Goal: Entertainment & Leisure: Consume media (video, audio)

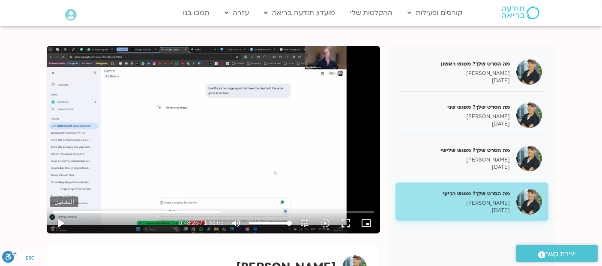
click at [57, 223] on button "play_arrow" at bounding box center [60, 223] width 21 height 21
click at [217, 210] on input "البحث بالتمرير" at bounding box center [213, 212] width 321 height 5
click at [346, 222] on button "fullscreen" at bounding box center [346, 223] width 21 height 21
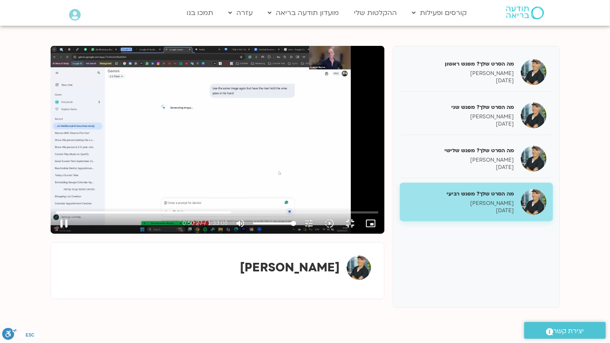
type input "3027.299566"
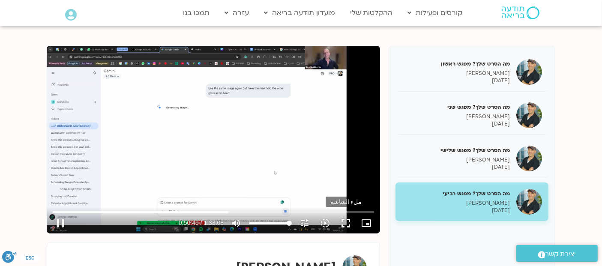
click at [346, 223] on button "fullscreen" at bounding box center [346, 223] width 21 height 21
click at [346, 225] on button "fullscreen" at bounding box center [346, 223] width 21 height 21
click at [60, 223] on button "pause" at bounding box center [60, 223] width 21 height 21
click at [60, 223] on button "play_arrow" at bounding box center [60, 223] width 21 height 21
click at [346, 222] on button "fullscreen" at bounding box center [346, 223] width 21 height 21
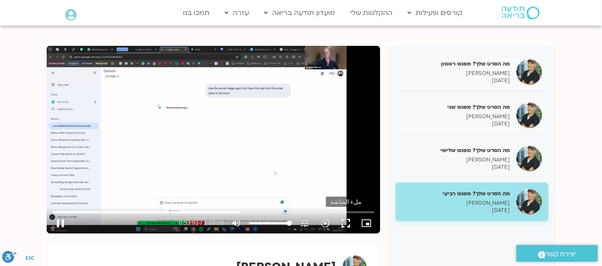
click at [342, 223] on button "fullscreen" at bounding box center [346, 223] width 21 height 21
click at [347, 225] on button "fullscreen" at bounding box center [346, 223] width 21 height 21
click at [349, 224] on button "fullscreen" at bounding box center [346, 223] width 21 height 21
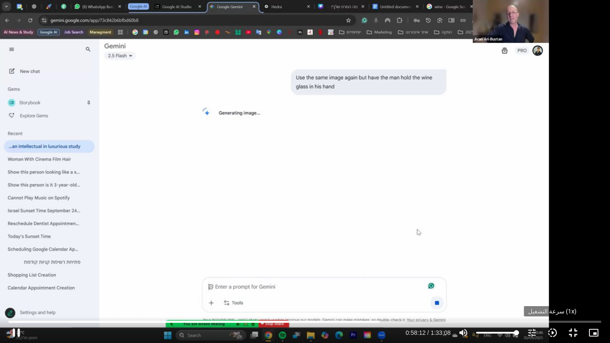
click at [551, 266] on icon "slow_motion_video" at bounding box center [552, 332] width 10 height 10
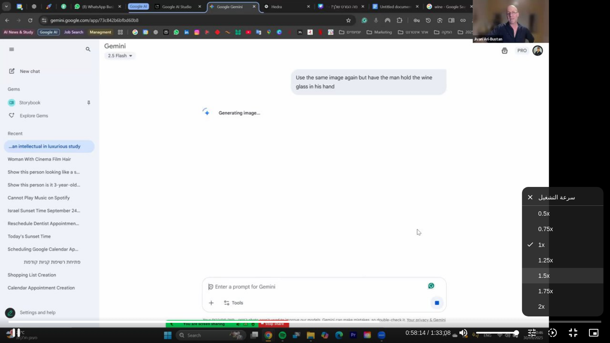
click at [539, 266] on button "1.5x" at bounding box center [562, 275] width 81 height 15
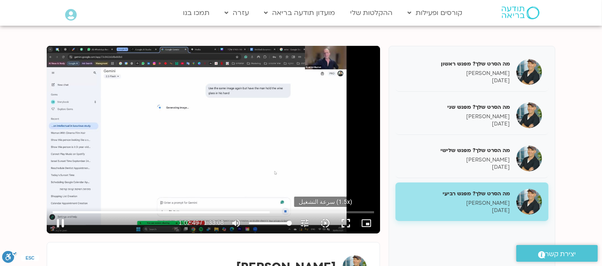
click at [324, 223] on icon "slow_motion_video" at bounding box center [325, 223] width 10 height 10
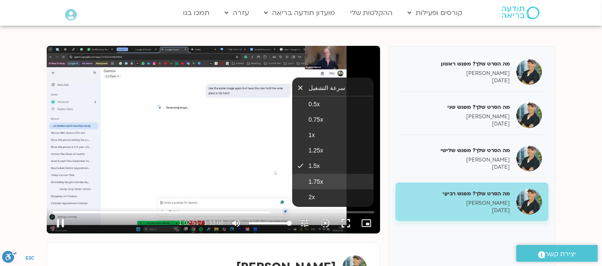
click at [314, 178] on span "1.75x" at bounding box center [316, 181] width 15 height 7
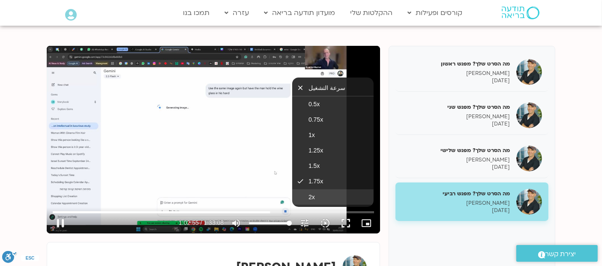
click at [309, 194] on span "2x" at bounding box center [312, 197] width 6 height 7
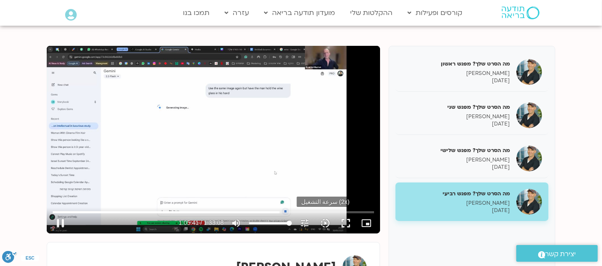
click at [327, 221] on icon "slow_motion_video" at bounding box center [325, 223] width 10 height 10
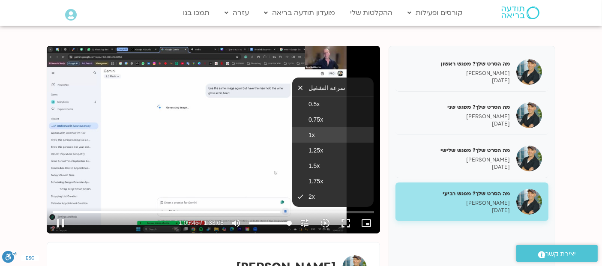
click at [309, 132] on span "1x" at bounding box center [312, 135] width 6 height 7
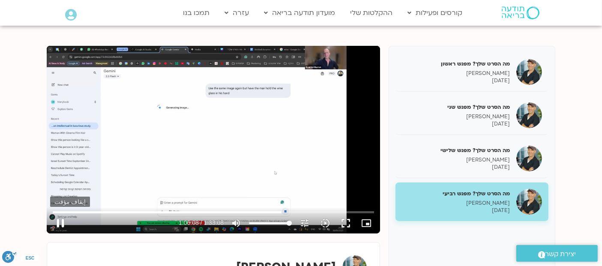
click at [57, 222] on button "pause" at bounding box center [60, 223] width 21 height 21
click at [225, 162] on div "تخطّي الإعلان 1:39 play_arrow 1:06:08 / 1:33:08 volume_up كتم الصوت tune درجة ا…" at bounding box center [213, 140] width 333 height 188
click at [324, 221] on icon "slow_motion_video" at bounding box center [325, 223] width 10 height 10
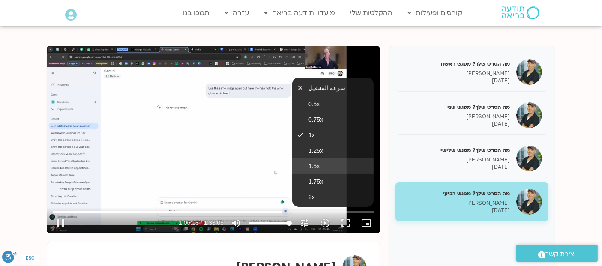
click at [309, 163] on span "1.5x" at bounding box center [314, 166] width 11 height 7
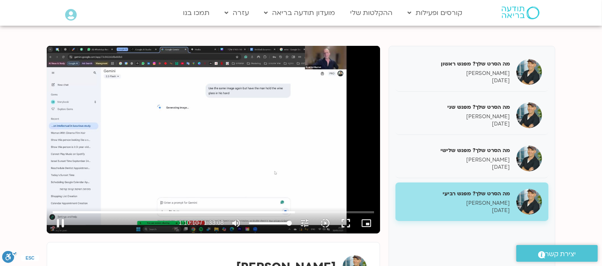
click at [155, 157] on div "تخطّي الإعلان 1:19:06 pause 1:10:10 / 1:33:08 volume_up كتم الصوت tune درجة الد…" at bounding box center [213, 140] width 333 height 188
click at [224, 111] on div "تخطّي الإعلان 18:18 play_arrow 1:10:10 / 1:33:08 volume_up كتم الصوت tune درجة …" at bounding box center [213, 140] width 333 height 188
click at [329, 224] on icon "slow_motion_video" at bounding box center [325, 223] width 10 height 10
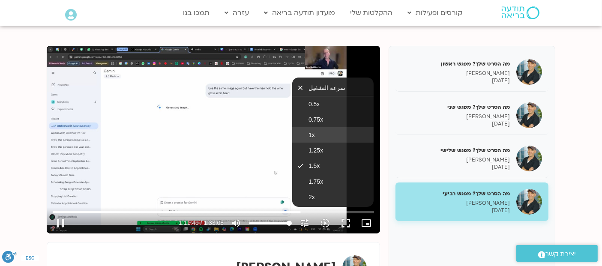
click at [309, 136] on span "1x" at bounding box center [312, 135] width 6 height 7
click at [185, 134] on div "تخطّي الإعلان 1:19:13 pause 1:11:50 / 1:33:08 volume_up كتم الصوت tune درجة الد…" at bounding box center [213, 140] width 333 height 188
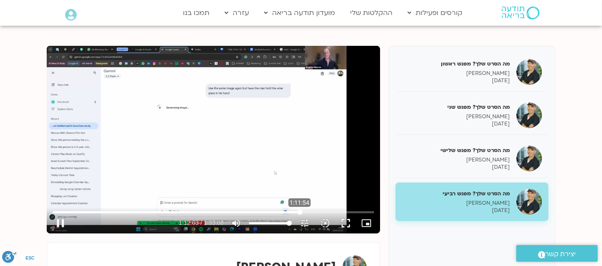
click at [300, 211] on input "البحث بالتمرير" at bounding box center [213, 212] width 321 height 5
click at [299, 211] on input "البحث بالتمرير" at bounding box center [213, 212] width 321 height 5
click at [297, 211] on input "البحث بالتمرير" at bounding box center [213, 212] width 321 height 5
click at [328, 224] on icon "slow_motion_video" at bounding box center [325, 223] width 10 height 10
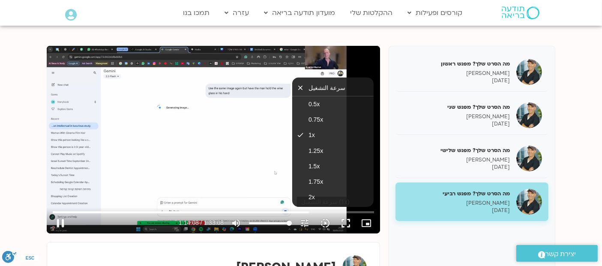
click at [328, 224] on icon "slow_motion_video" at bounding box center [325, 223] width 10 height 10
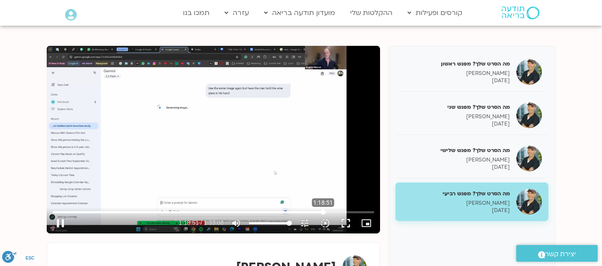
click at [323, 211] on input "البحث بالتمرير" at bounding box center [213, 212] width 321 height 5
click at [321, 211] on input "البحث بالتمرير" at bounding box center [213, 212] width 321 height 5
click at [320, 211] on input "البحث بالتمرير" at bounding box center [213, 212] width 321 height 5
click at [322, 212] on input "البحث بالتمرير" at bounding box center [213, 212] width 321 height 5
click at [347, 222] on button "fullscreen" at bounding box center [346, 223] width 21 height 21
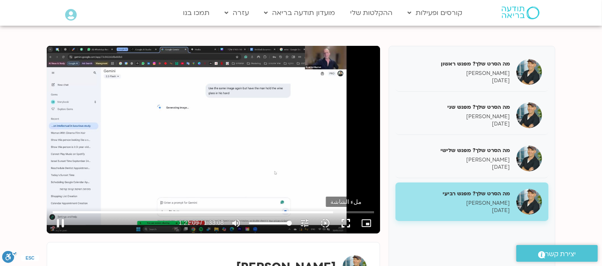
click at [346, 226] on button "fullscreen" at bounding box center [346, 223] width 21 height 21
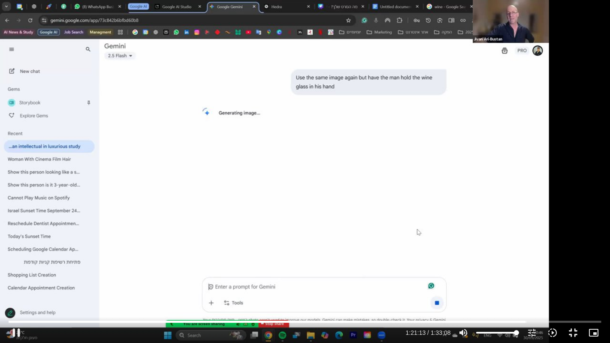
click at [183, 163] on div "تخطّي الإعلان 1:18:51 pause 1:21:13 / 1:33:08 volume_up كتم الصوت tune درجة الد…" at bounding box center [305, 171] width 610 height 343
click at [183, 163] on div "تخطّي الإعلان 1:18:51 play_arrow 1:21:13 / 1:33:08 volume_up كتم الصوت tune درج…" at bounding box center [305, 171] width 610 height 343
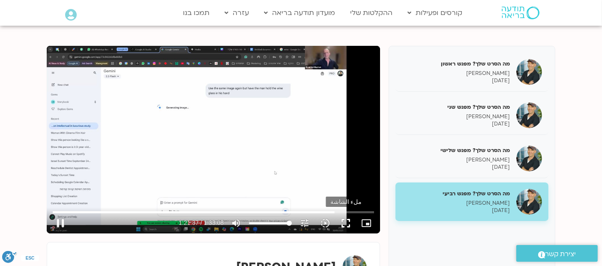
click at [346, 224] on button "fullscreen" at bounding box center [346, 223] width 21 height 21
click at [344, 223] on button "fullscreen" at bounding box center [346, 223] width 21 height 21
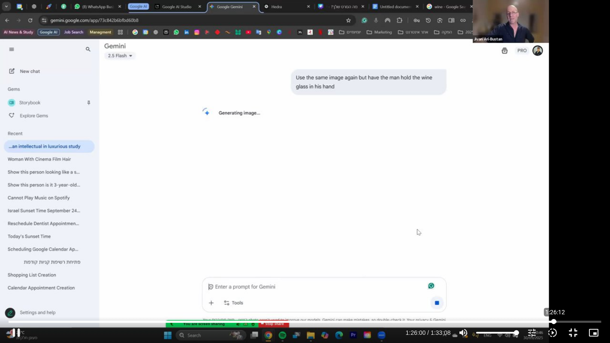
click at [554, 266] on input "البحث بالتمرير" at bounding box center [305, 321] width 592 height 5
click at [552, 266] on input "البحث بالتمرير" at bounding box center [305, 321] width 592 height 5
click at [550, 266] on input "البحث بالتمرير" at bounding box center [305, 321] width 592 height 5
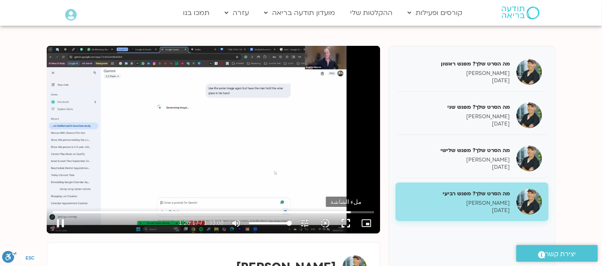
click at [345, 221] on button "fullscreen" at bounding box center [346, 223] width 21 height 21
click at [339, 222] on button "fullscreen" at bounding box center [346, 223] width 21 height 21
type input "5278.986618"
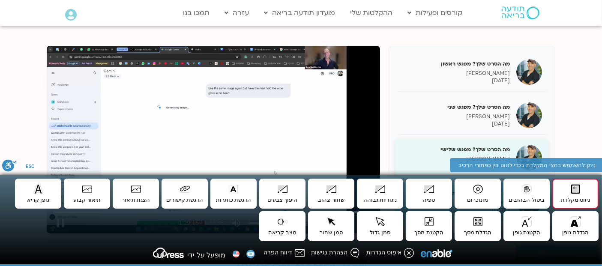
type input "5355.309536"
click at [428, 156] on p "[PERSON_NAME]" at bounding box center [456, 159] width 108 height 7
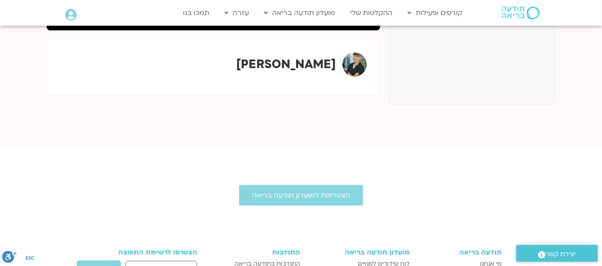
scroll to position [295, 0]
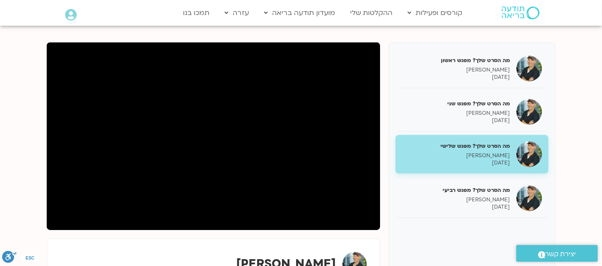
scroll to position [91, 0]
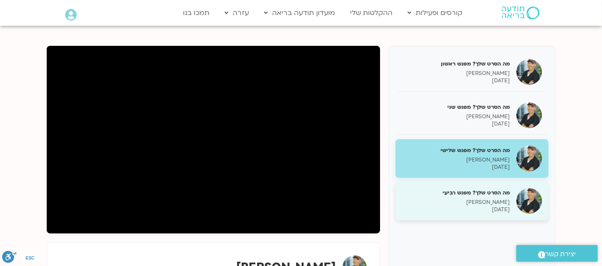
click at [499, 209] on p "[DATE]" at bounding box center [456, 209] width 108 height 7
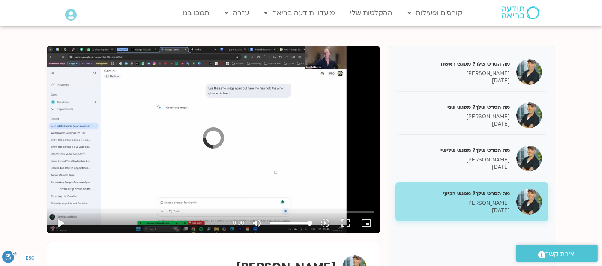
scroll to position [0, 0]
click at [61, 219] on button "play_arrow" at bounding box center [60, 223] width 21 height 21
click at [354, 213] on input "البحث بالتمرير" at bounding box center [213, 212] width 321 height 5
click at [357, 212] on input "البحث بالتمرير" at bounding box center [213, 212] width 321 height 5
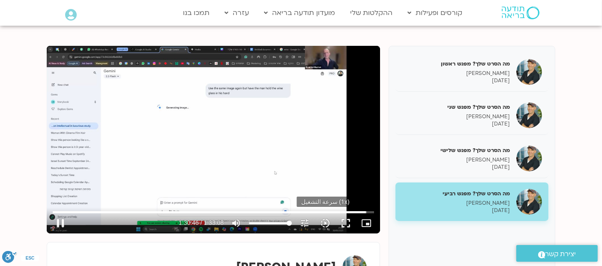
click at [326, 221] on icon "slow_motion_video" at bounding box center [325, 223] width 10 height 10
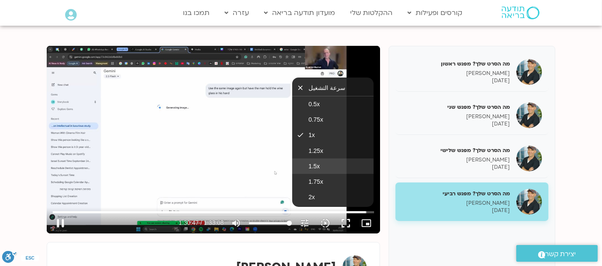
click at [315, 165] on span "1.5x" at bounding box center [314, 166] width 11 height 7
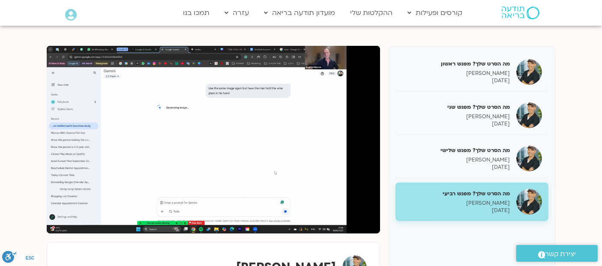
click at [31, 126] on section "מה הסרט שלך? מפגש ראשון [PERSON_NAME] [DATE] מה הסרט שלך? מפגש שני [PERSON_NAME…" at bounding box center [301, 185] width 602 height 330
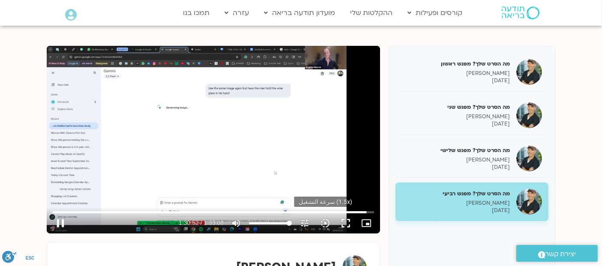
click at [323, 219] on icon "slow_motion_video" at bounding box center [325, 223] width 10 height 10
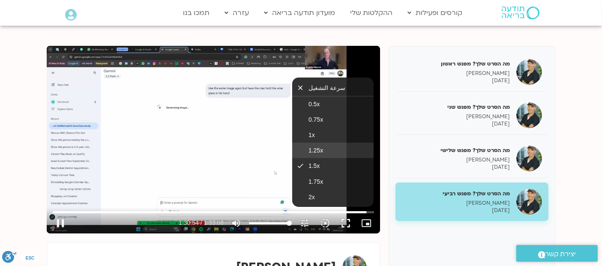
click at [311, 147] on span "1.25x" at bounding box center [316, 150] width 15 height 7
click at [312, 132] on span "1x" at bounding box center [312, 135] width 6 height 7
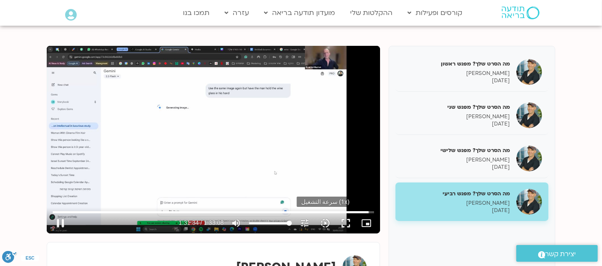
click at [324, 222] on icon "slow_motion_video" at bounding box center [325, 223] width 10 height 10
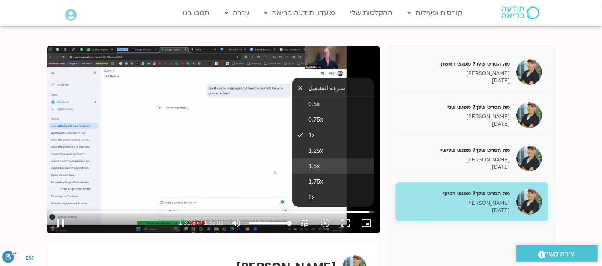
click at [313, 166] on span "1.5x" at bounding box center [314, 166] width 11 height 7
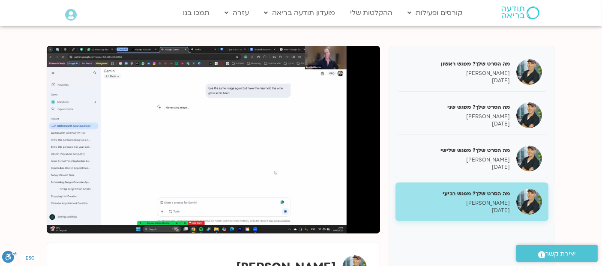
click at [151, 85] on div "تخطّي الإعلان 1:27:40 pause 1:31:46 / 1:33:08 volume_up كتم الصوت tune درجة الد…" at bounding box center [213, 140] width 333 height 188
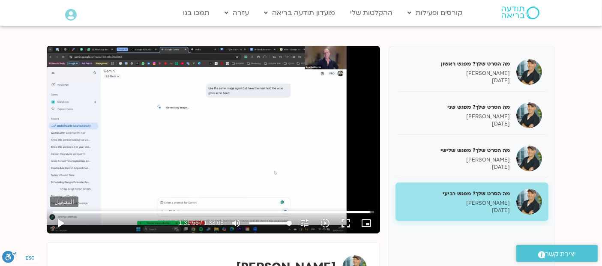
click at [59, 223] on button "play_arrow" at bounding box center [60, 223] width 21 height 21
type input "5588.08"
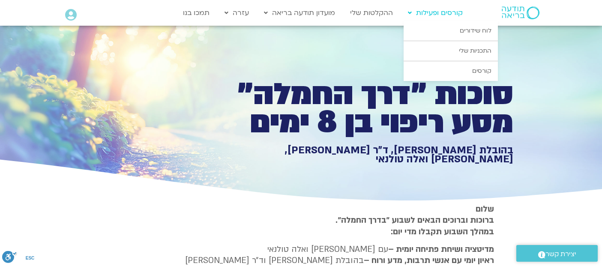
type input "1452.76"
type input "3712.76"
type input "3799.507487"
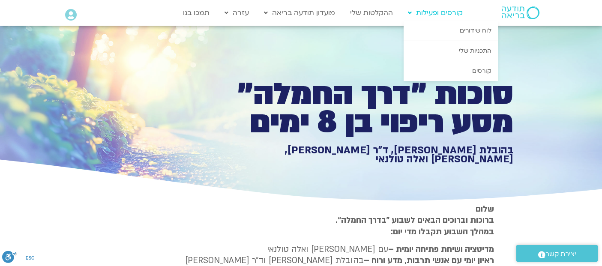
type input "1452.76"
type input "3712.76"
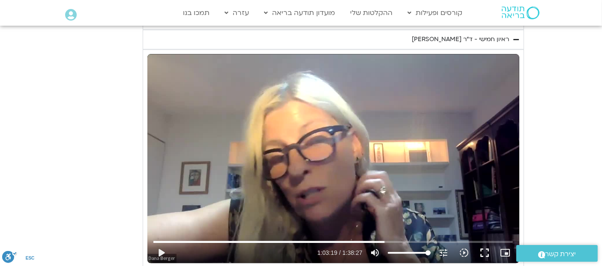
type input "1452.76"
type input "3712.76"
type input "1452.76"
type input "3712.76"
type input "1452.76"
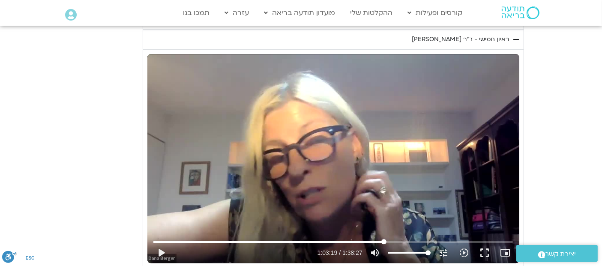
type input "3712.76"
type input "1452.76"
type input "3712.76"
type input "1452.76"
type input "3712.76"
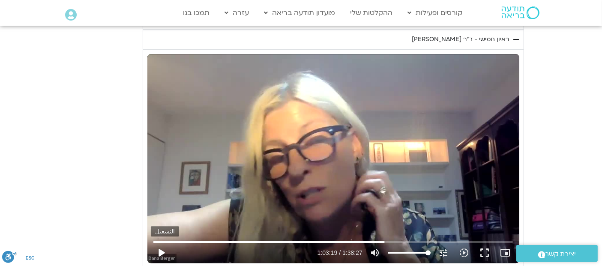
type input "1452.76"
type input "3712.76"
type input "1452.76"
type input "3712.76"
type input "1452.76"
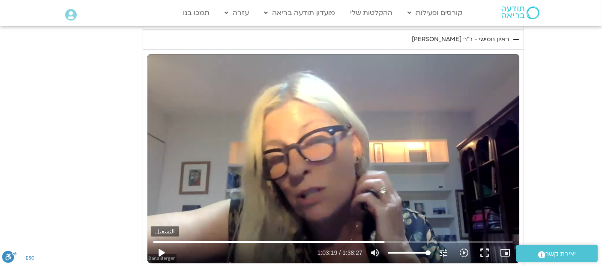
type input "3712.76"
type input "1452.76"
click at [164, 243] on button "play_arrow" at bounding box center [161, 253] width 21 height 21
type input "3712.76"
type input "3799.562598"
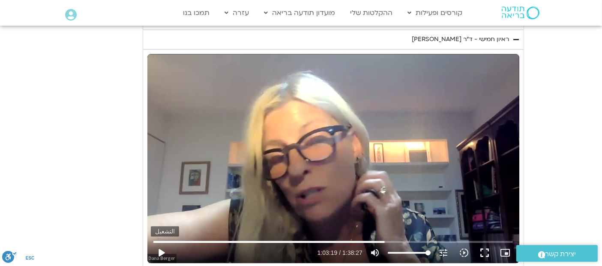
type input "1452.76"
type input "3712.76"
type input "3799.640509"
type input "1452.76"
type input "3712.76"
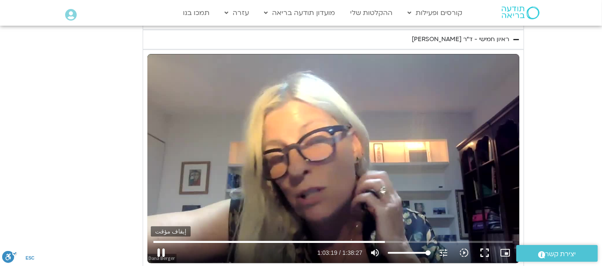
type input "3799.776694"
type input "3712.76"
type input "3799.906077"
type input "1452.76"
type input "3800.00703"
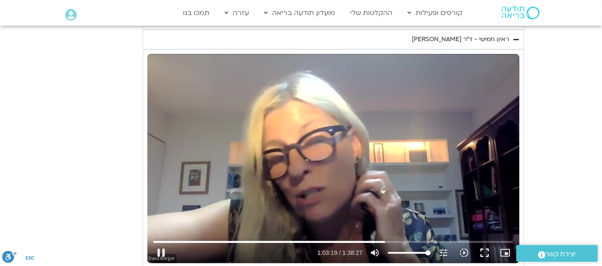
type input "1452.76"
type input "3712.76"
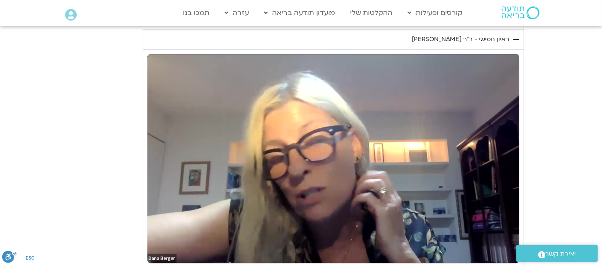
type input "1452.76"
type input "3712.76"
type input "1452.76"
type input "3712.76"
type input "1452.76"
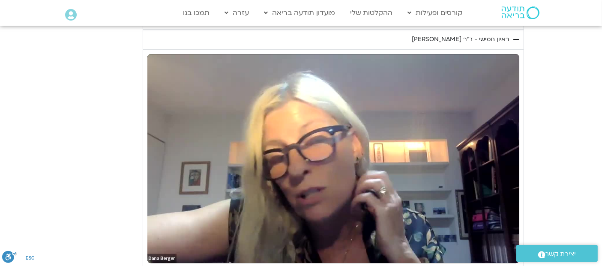
type input "3712.76"
type input "1452.76"
type input "3712.76"
type input "1452.76"
type input "3712.76"
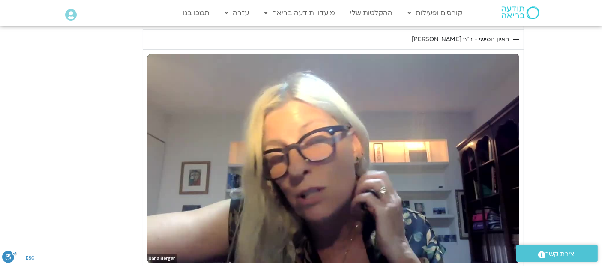
type input "1452.76"
type input "3712.76"
type input "1452.76"
type input "3712.76"
type input "1452.76"
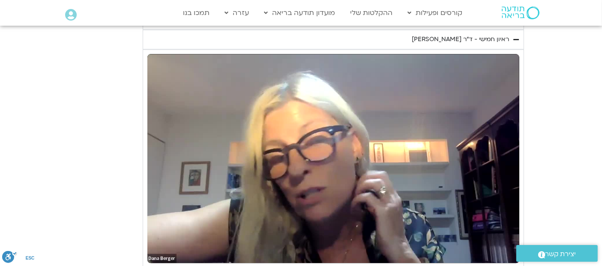
type input "3712.76"
type input "1452.76"
type input "3712.76"
type input "1452.76"
type input "3712.76"
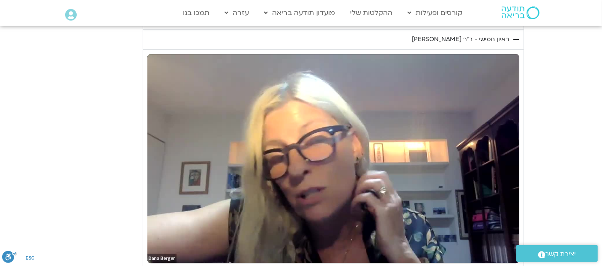
type input "1452.76"
type input "3712.76"
type input "1452.76"
type input "3712.76"
type input "1452.76"
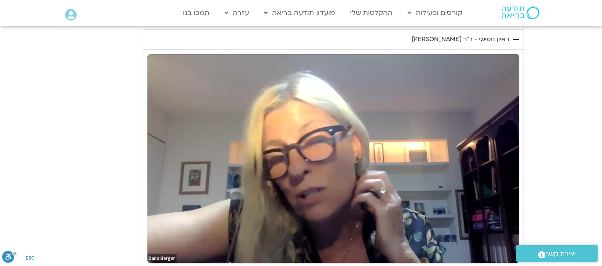
type input "3712.76"
type input "1452.76"
type input "3712.76"
type input "1452.76"
type input "3712.76"
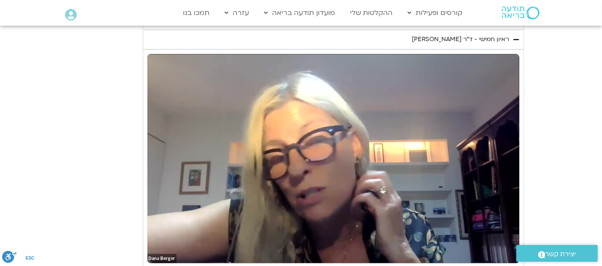
type input "1452.76"
type input "3712.76"
type input "1452.76"
type input "3712.76"
type input "1452.76"
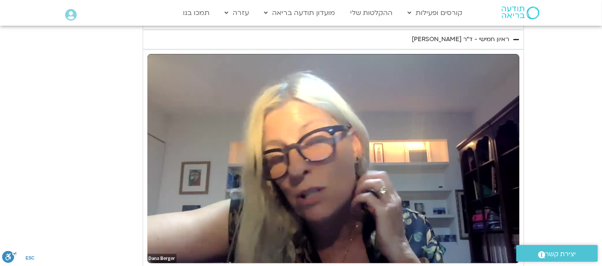
type input "3712.76"
type input "1452.76"
type input "3712.76"
type input "1452.76"
type input "3712.76"
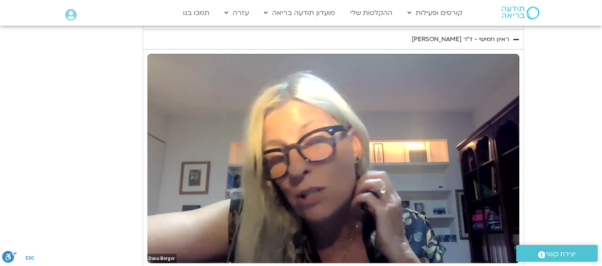
type input "1452.76"
type input "3712.76"
type input "1452.76"
type input "3712.76"
type input "1452.76"
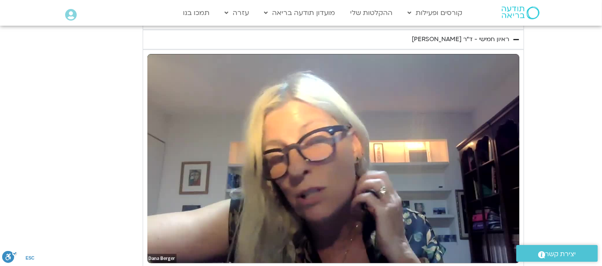
type input "3712.76"
type input "1452.76"
type input "3712.76"
type input "1452.76"
type input "3712.76"
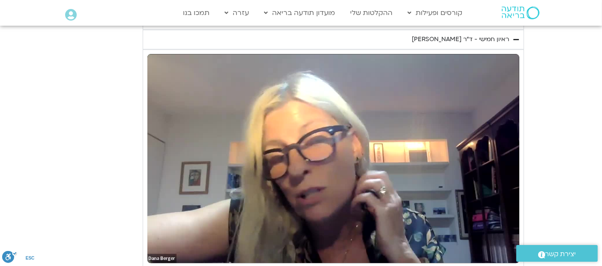
type input "1452.76"
type input "3712.76"
type input "1452.76"
type input "3712.76"
type input "1452.76"
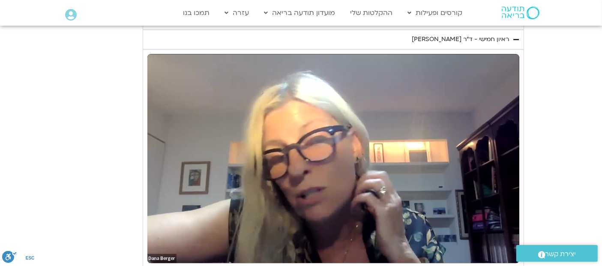
type input "3712.76"
type input "1452.76"
type input "3712.76"
type input "1452.76"
type input "3712.76"
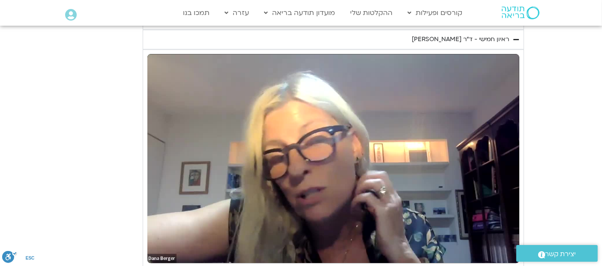
type input "1452.76"
type input "3712.76"
type input "1452.76"
type input "3712.76"
type input "1452.76"
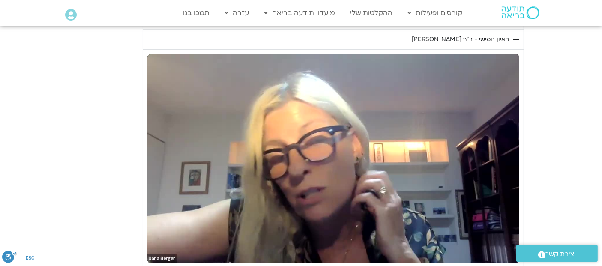
type input "3712.76"
type input "1452.76"
type input "3712.76"
type input "1452.76"
type input "3712.76"
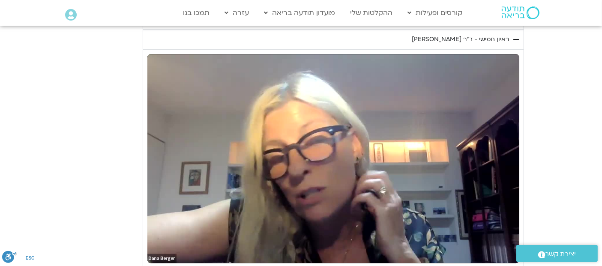
type input "1452.76"
type input "3712.76"
type input "1452.76"
type input "3712.76"
type input "1452.76"
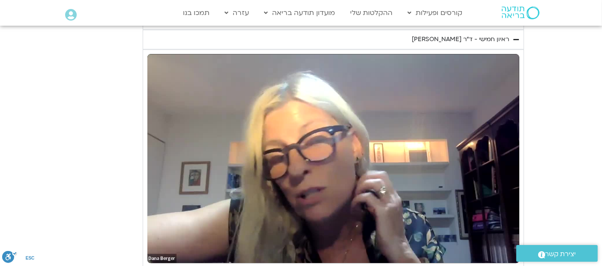
type input "3712.76"
type input "1452.76"
type input "3712.76"
type input "1452.76"
type input "3712.76"
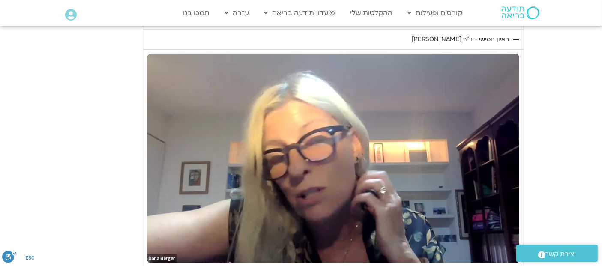
type input "1452.76"
type input "3712.76"
type input "1452.76"
type input "3712.76"
type input "1452.76"
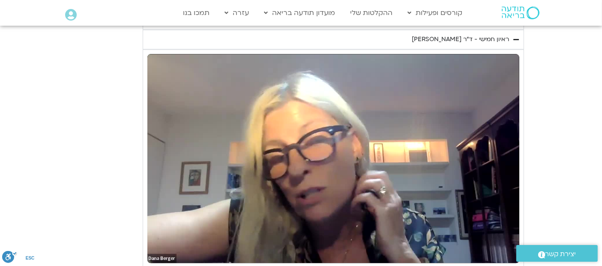
type input "3712.76"
type input "1452.76"
type input "3712.76"
type input "1452.76"
type input "3712.76"
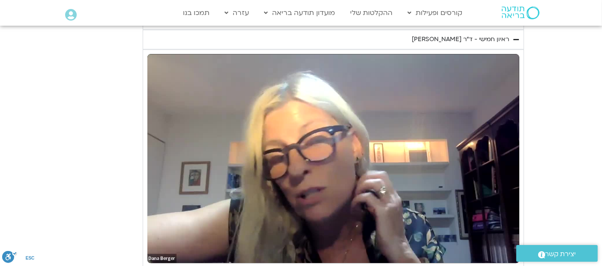
type input "1452.76"
type input "3712.76"
type input "1452.76"
type input "3712.76"
type input "1452.76"
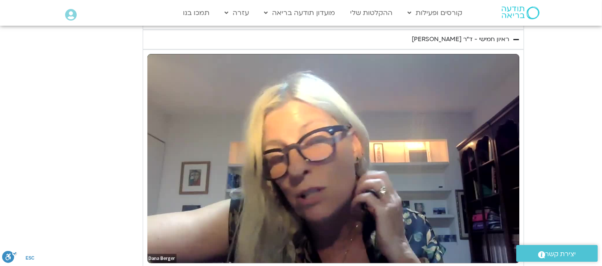
type input "3712.76"
type input "1452.76"
type input "3712.76"
type input "1452.76"
type input "3712.76"
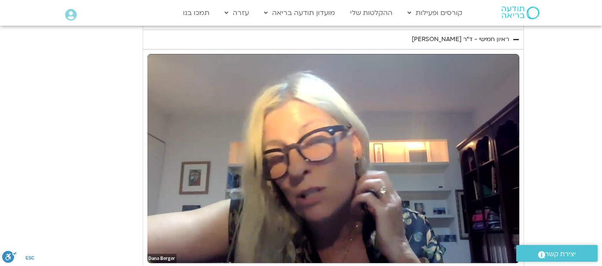
type input "1452.76"
type input "3712.76"
type input "1452.76"
type input "3712.76"
type input "1452.76"
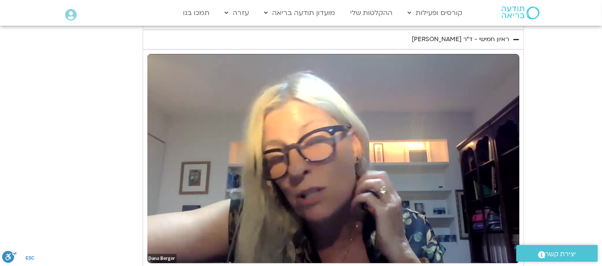
type input "3712.76"
type input "1452.76"
type input "3712.76"
type input "1452.76"
type input "3712.76"
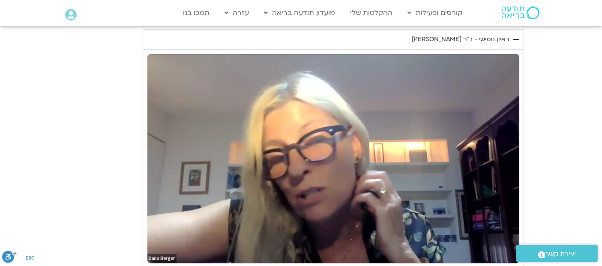
type input "1452.76"
type input "3712.76"
type input "1452.76"
type input "3712.76"
type input "1452.76"
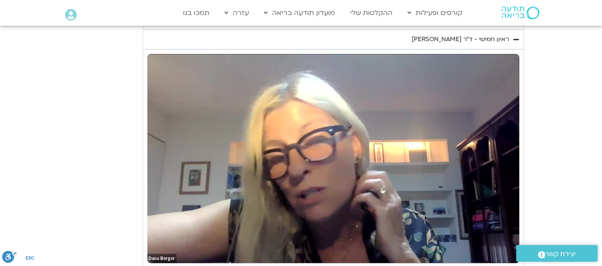
type input "3712.76"
type input "1452.76"
type input "3712.76"
type input "1452.76"
type input "3712.76"
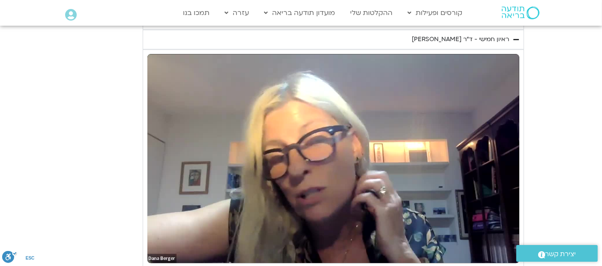
type input "1452.76"
type input "3712.76"
type input "1452.76"
type input "3712.76"
type input "1452.76"
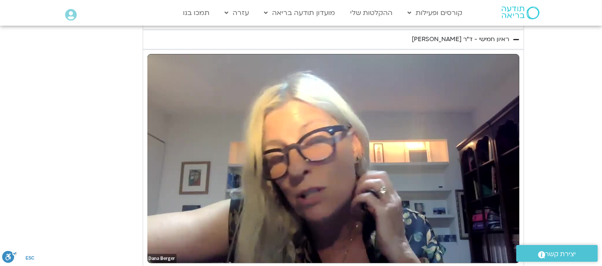
type input "3712.76"
type input "1452.76"
type input "3712.76"
type input "1452.76"
type input "3712.76"
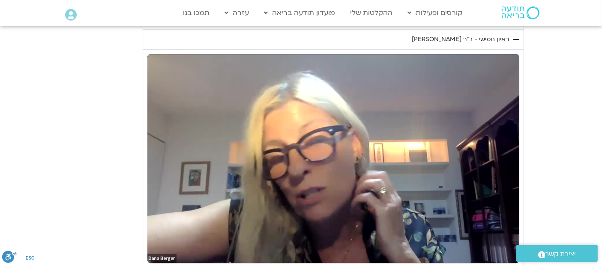
type input "1452.76"
type input "3712.76"
type input "1452.76"
type input "3712.76"
type input "1452.76"
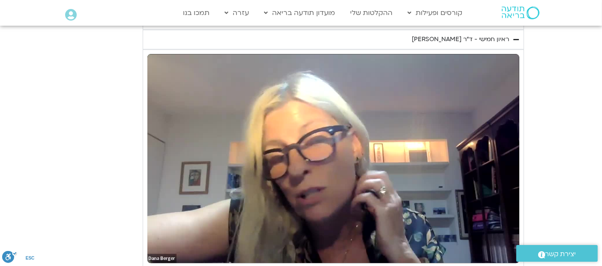
type input "3712.76"
type input "1452.76"
type input "3712.76"
type input "1452.76"
type input "3712.76"
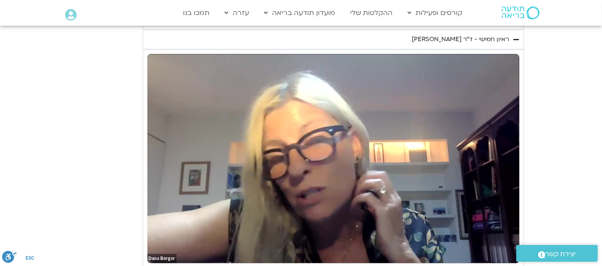
type input "1452.76"
type input "3712.76"
type input "1452.76"
type input "3712.76"
type input "1452.76"
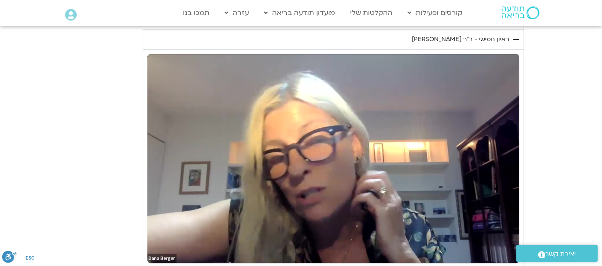
type input "3712.76"
type input "1452.76"
type input "3712.76"
type input "1452.76"
type input "3712.76"
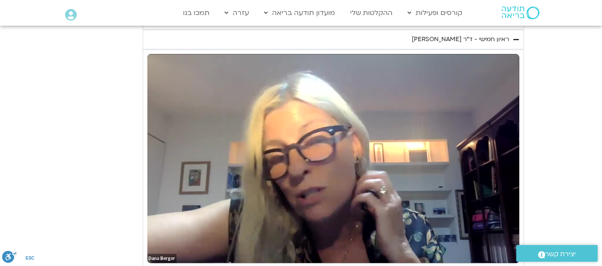
type input "1452.76"
type input "3712.76"
type input "1452.76"
type input "3712.76"
type input "1452.76"
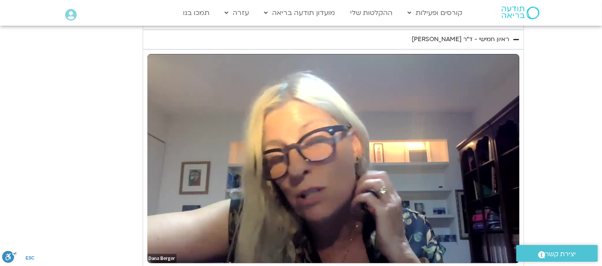
type input "3712.76"
type input "1452.76"
type input "3712.76"
type input "1452.76"
type input "3712.76"
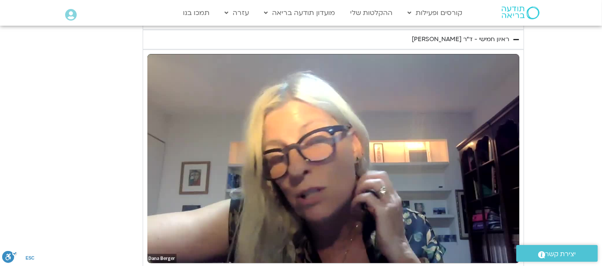
type input "1452.76"
type input "3712.76"
type input "1452.76"
type input "3712.76"
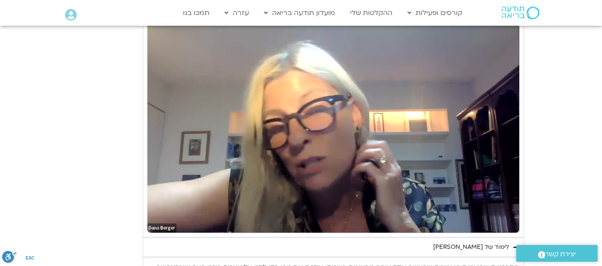
scroll to position [2004, 0]
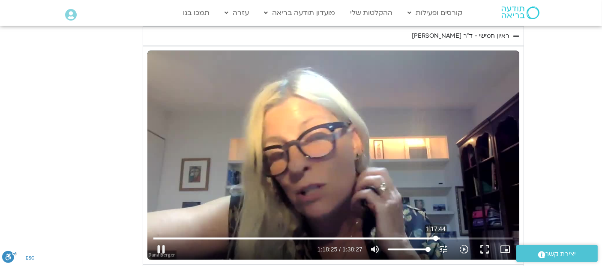
click at [436, 236] on input "البحث بالتمرير" at bounding box center [333, 238] width 360 height 5
click at [433, 236] on input "البحث بالتمرير" at bounding box center [333, 238] width 360 height 5
click at [431, 236] on input "البحث بالتمرير" at bounding box center [333, 238] width 360 height 5
click at [429, 236] on input "البحث بالتمرير" at bounding box center [333, 238] width 360 height 5
click at [427, 236] on input "البحث بالتمرير" at bounding box center [333, 238] width 360 height 5
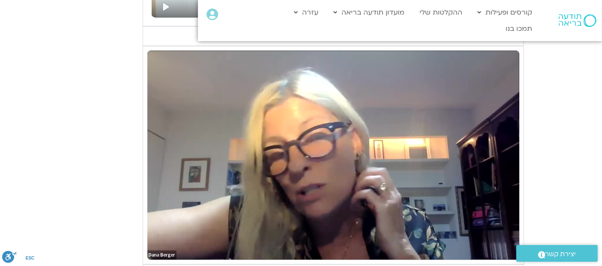
scroll to position [2023, 0]
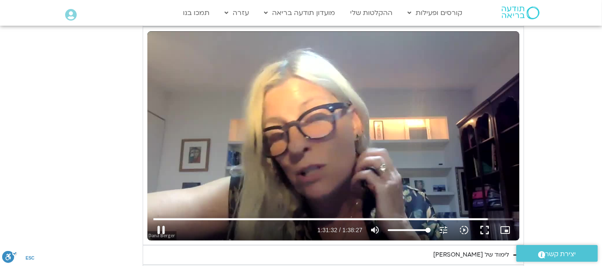
click at [390, 137] on div "تخطّي الإعلان 1:19:24 pause 1:31:32 / 1:38:27 volume_up كتم الصوت tune درجة الد…" at bounding box center [333, 135] width 372 height 209
